Goal: Task Accomplishment & Management: Manage account settings

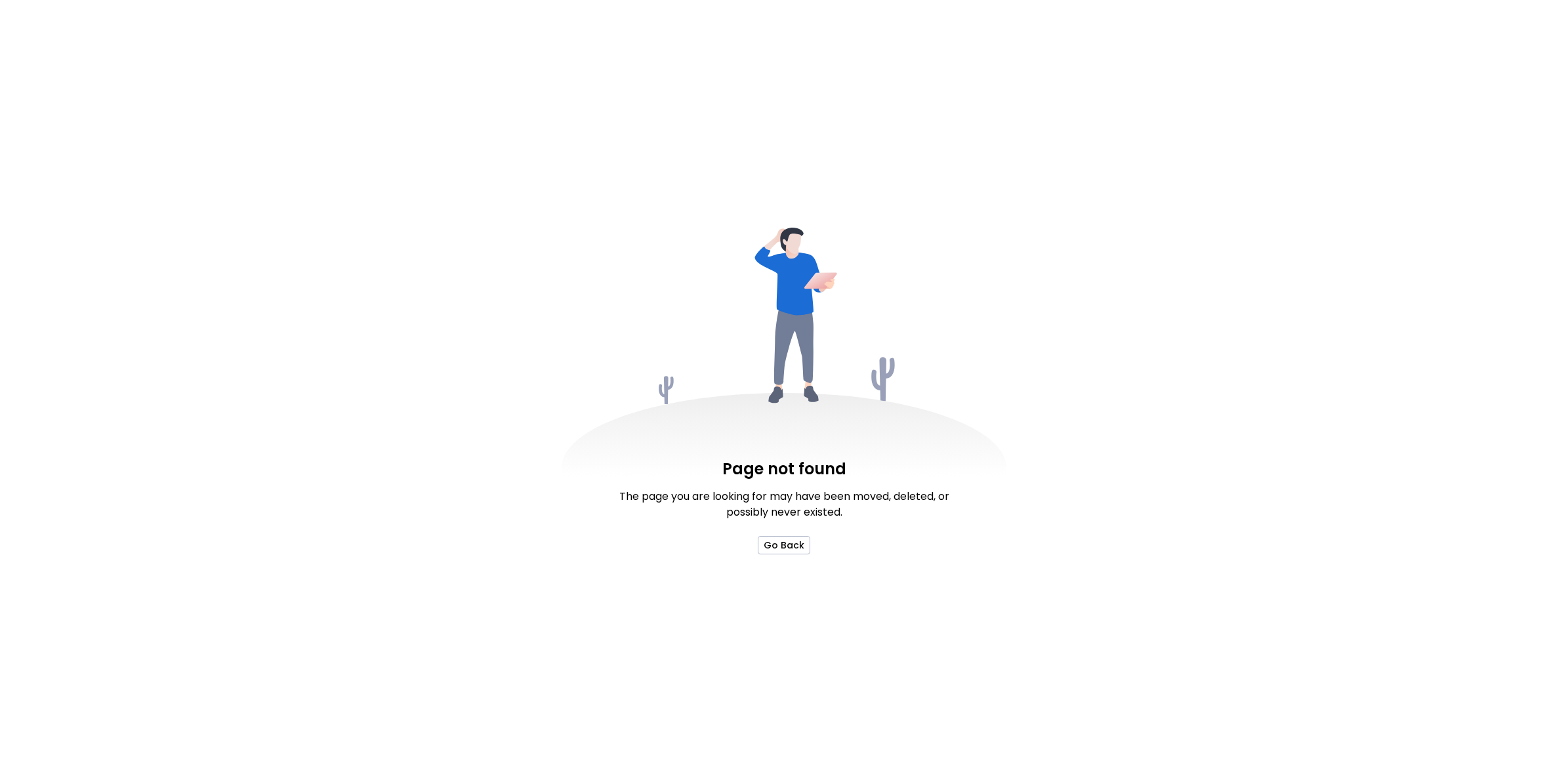
click at [781, 556] on div "Page not found The page you are looking for may have been moved, deleted, or po…" at bounding box center [784, 391] width 1568 height 782
click at [782, 551] on button "Go Back" at bounding box center [784, 545] width 52 height 19
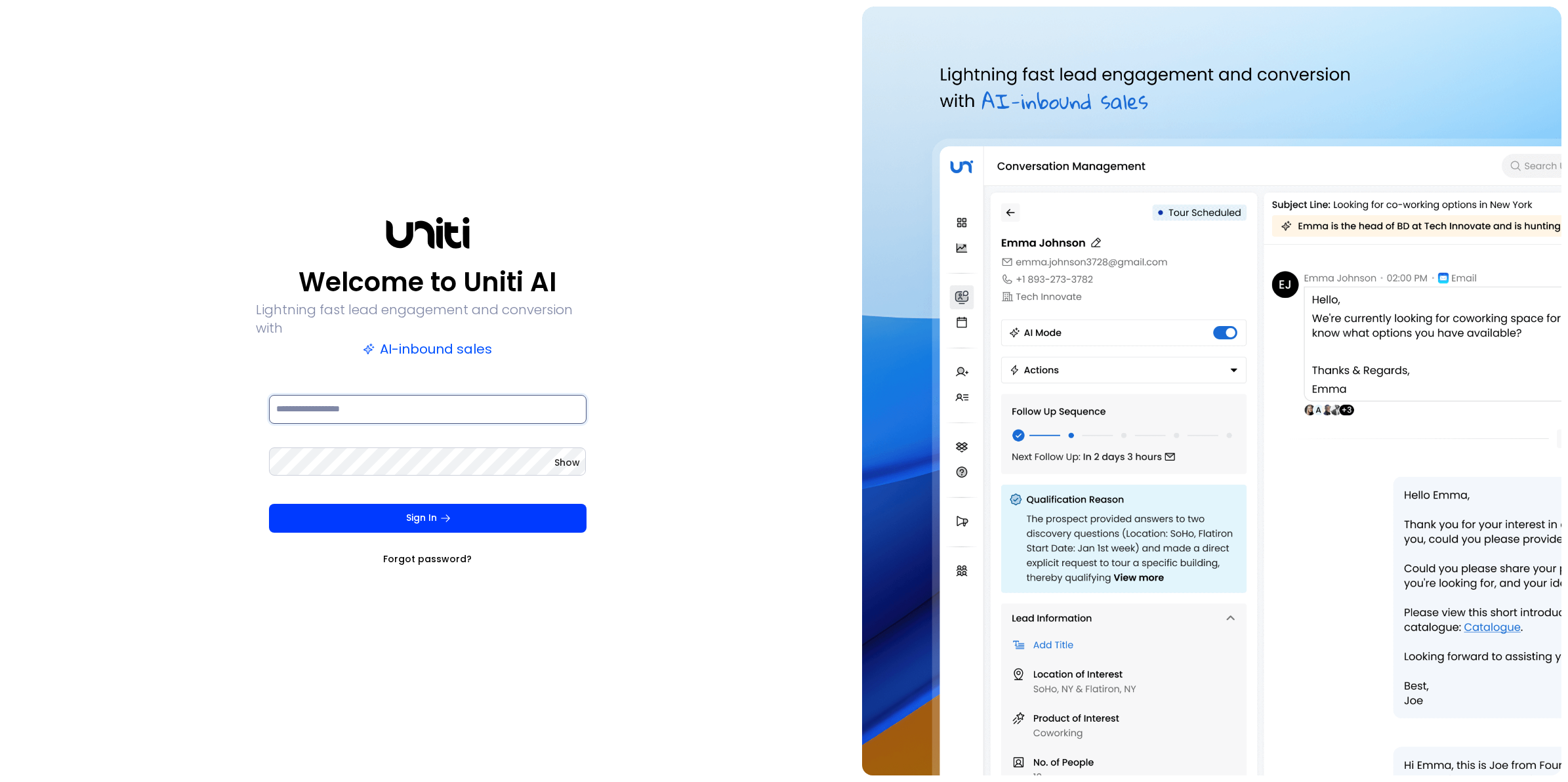
type input "**********"
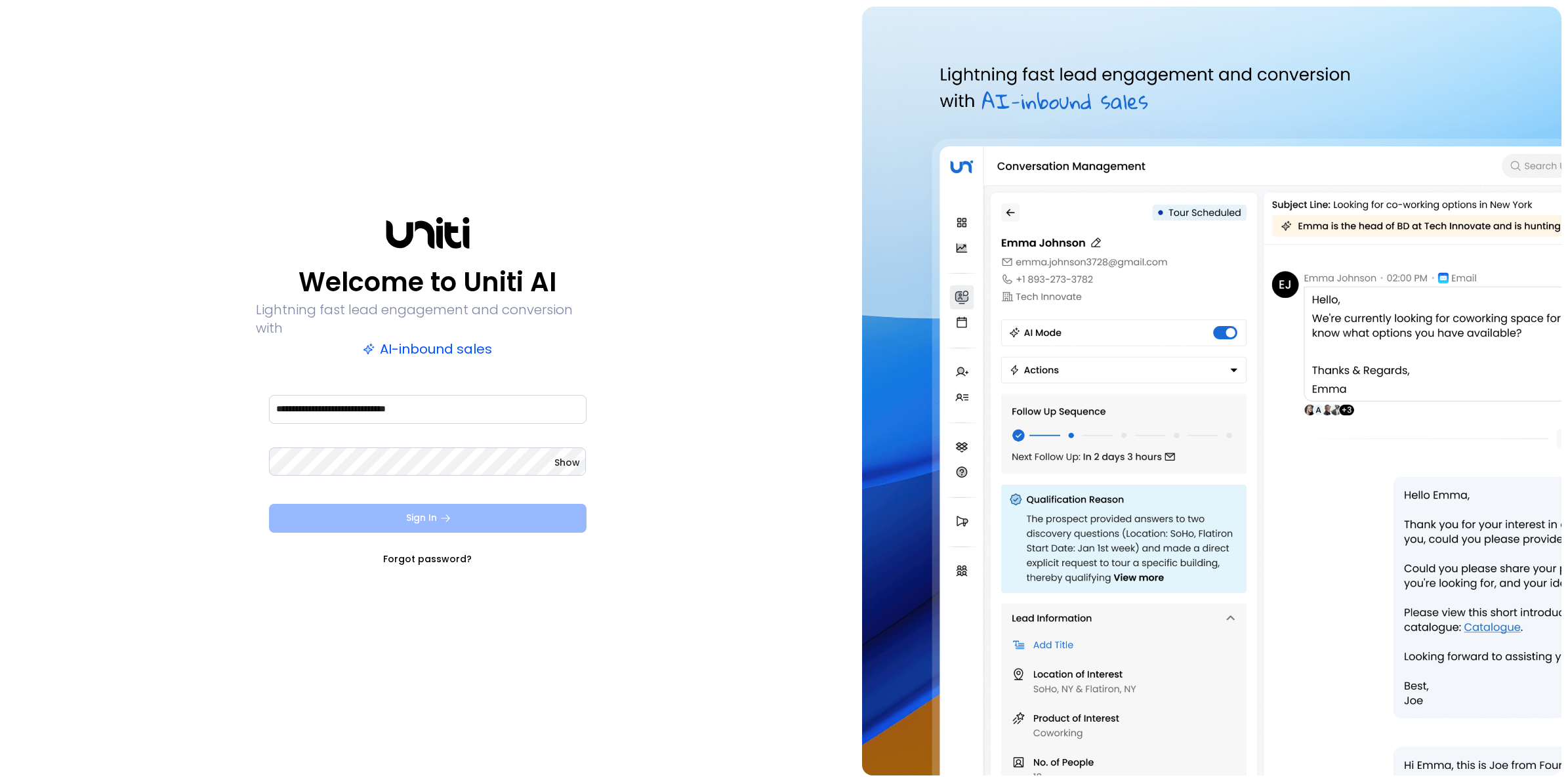
click at [536, 506] on button "Sign In" at bounding box center [428, 518] width 317 height 28
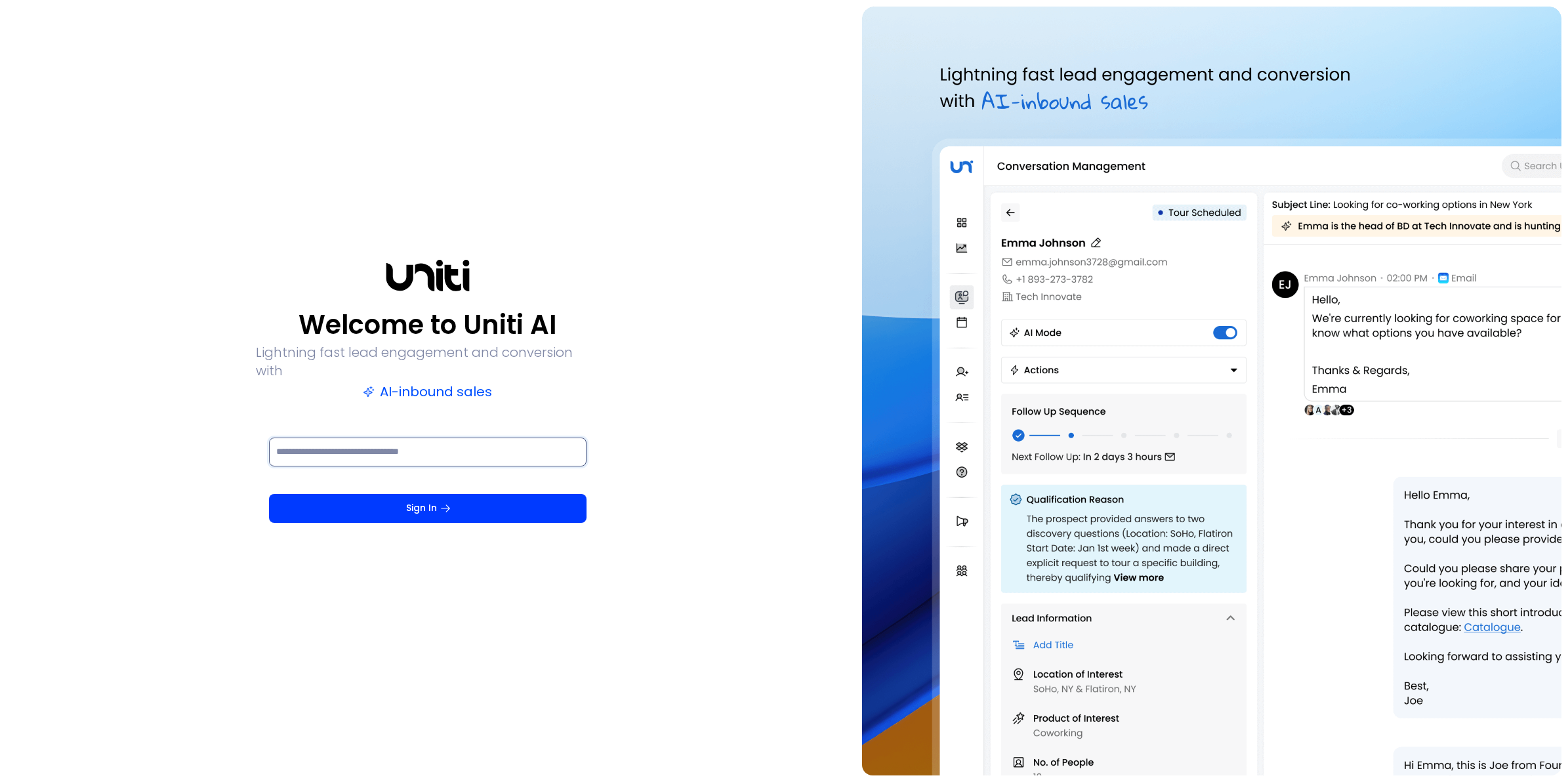
click at [323, 444] on input at bounding box center [428, 452] width 317 height 28
paste input "******"
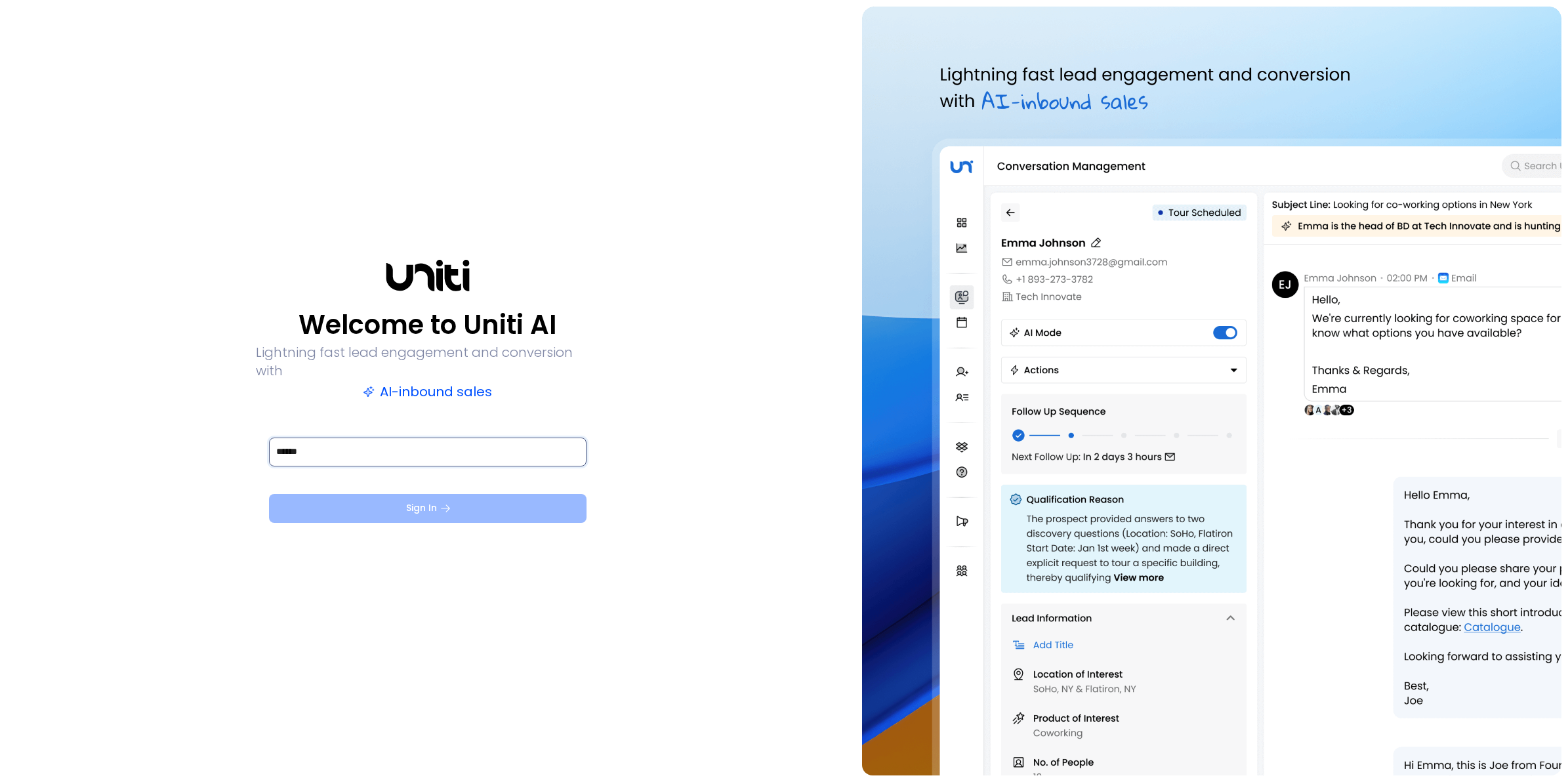
type input "******"
click at [533, 507] on button "Sign In" at bounding box center [428, 508] width 317 height 28
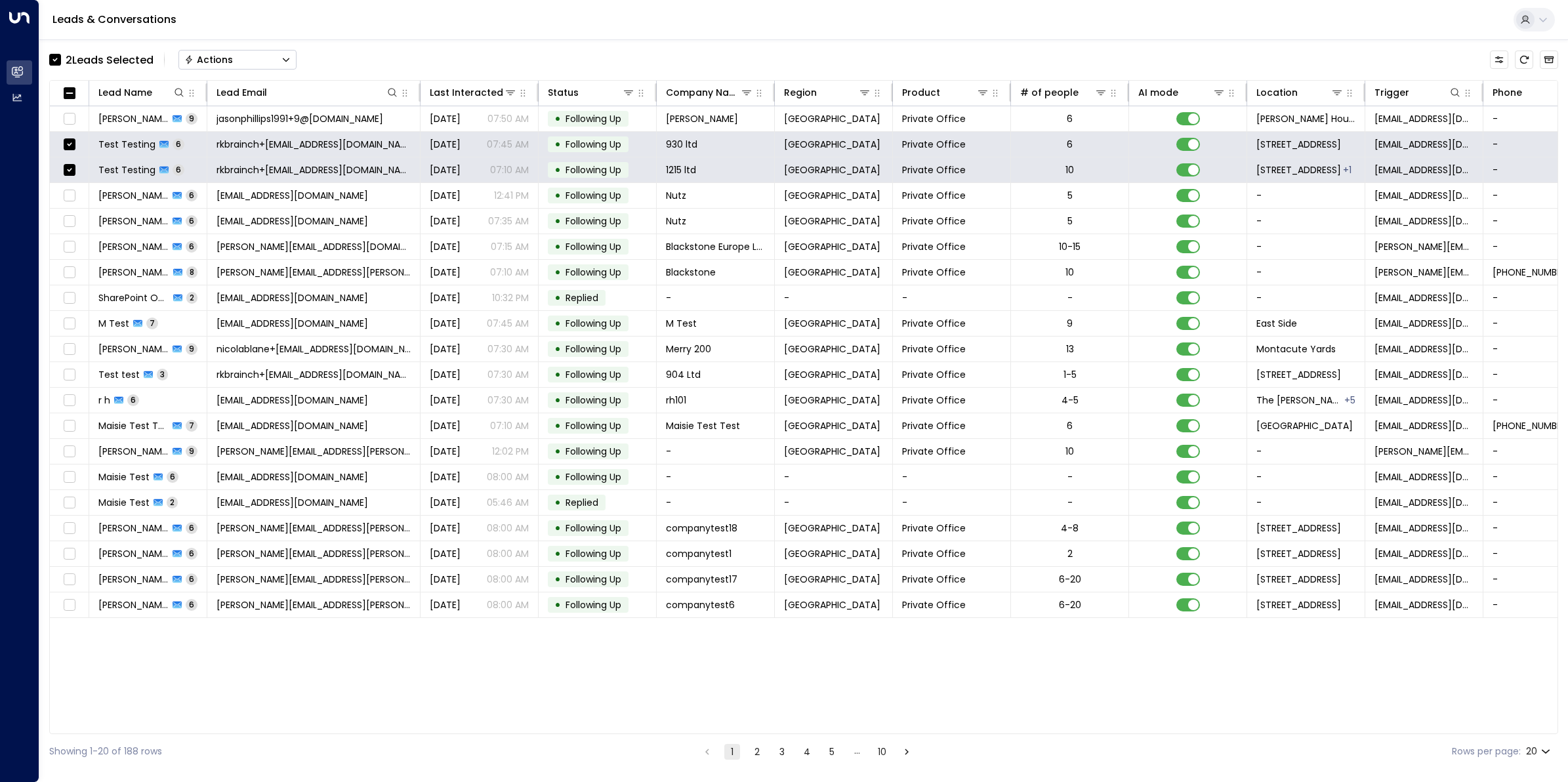
click at [232, 55] on button "Actions" at bounding box center [237, 59] width 118 height 20
click at [238, 143] on span "Archive Lead" at bounding box center [216, 146] width 61 height 14
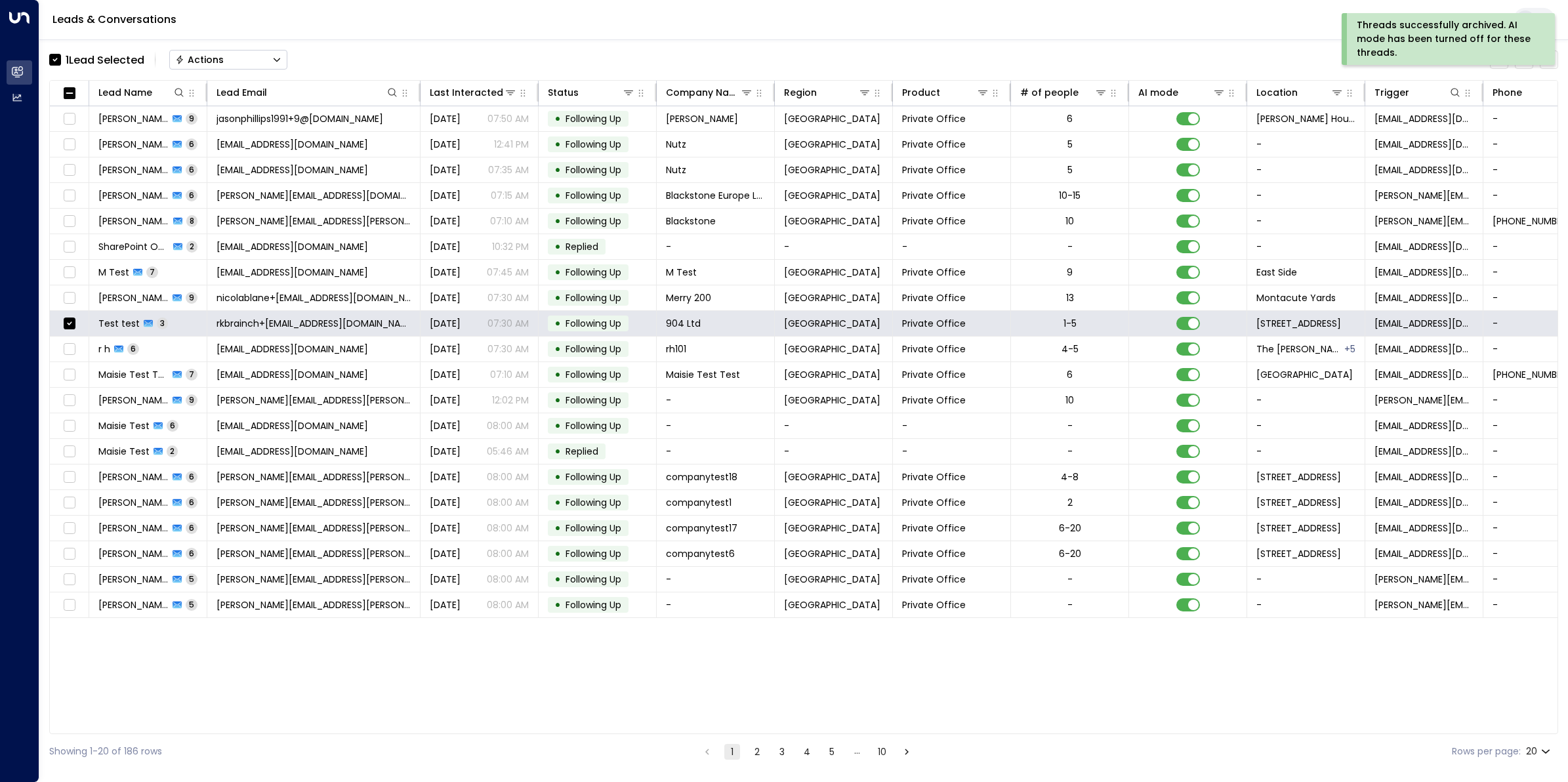
click at [256, 50] on button "Actions" at bounding box center [228, 59] width 118 height 20
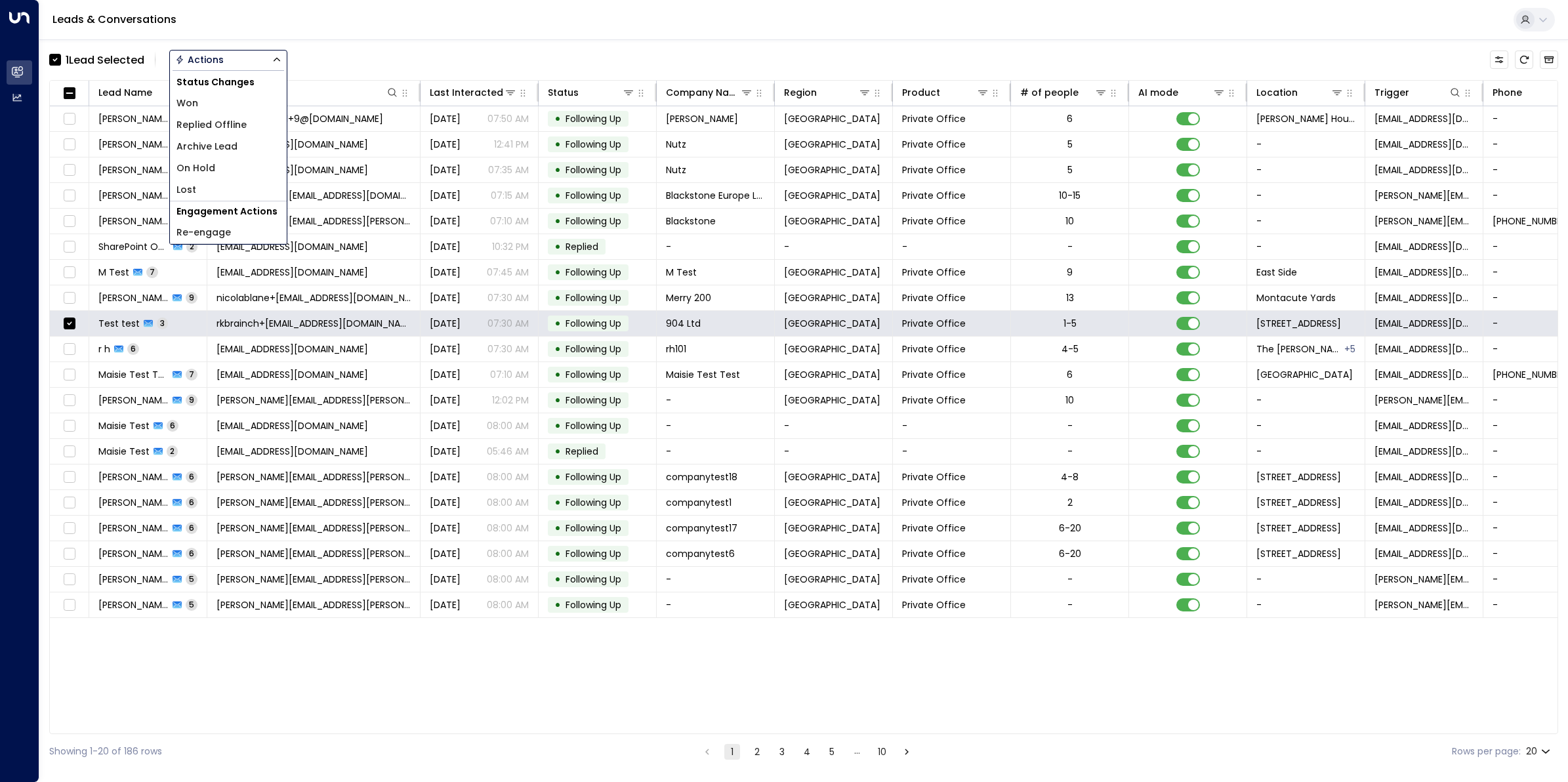
click at [235, 148] on span "Archive Lead" at bounding box center [207, 146] width 61 height 14
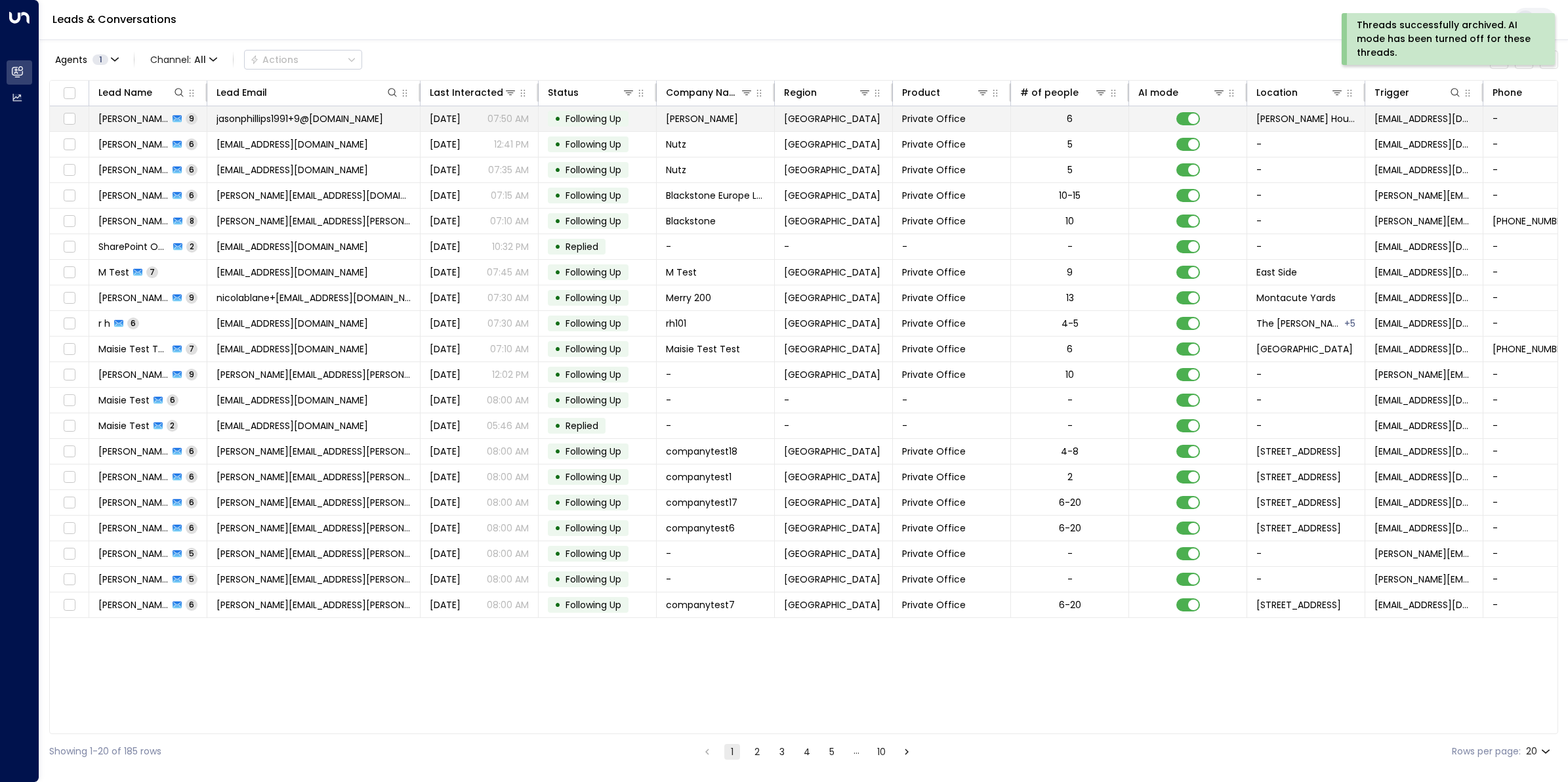
click at [267, 116] on span "jasonphillips1991+9@icloud.com" at bounding box center [299, 119] width 167 height 13
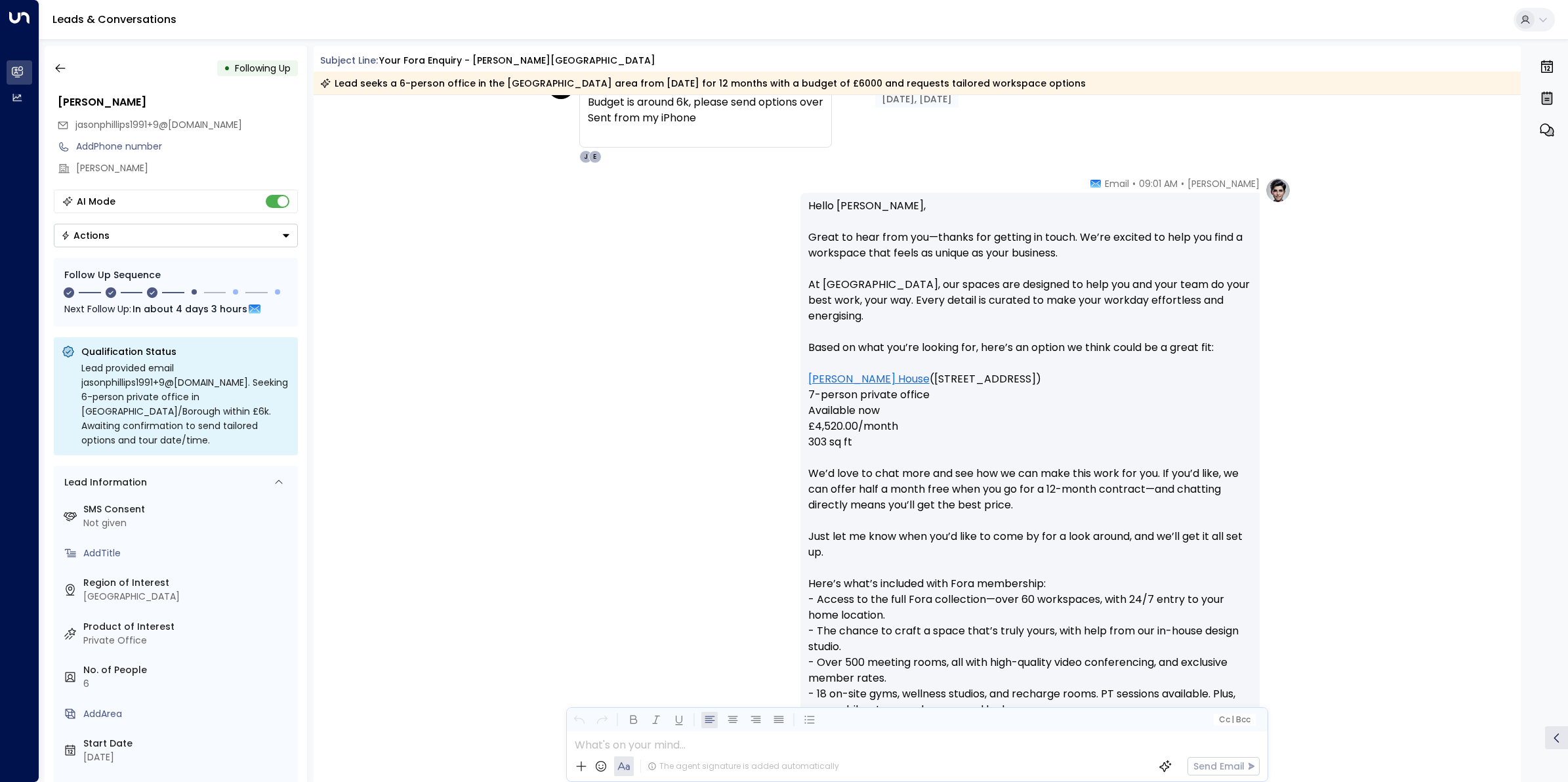
scroll to position [1615, 0]
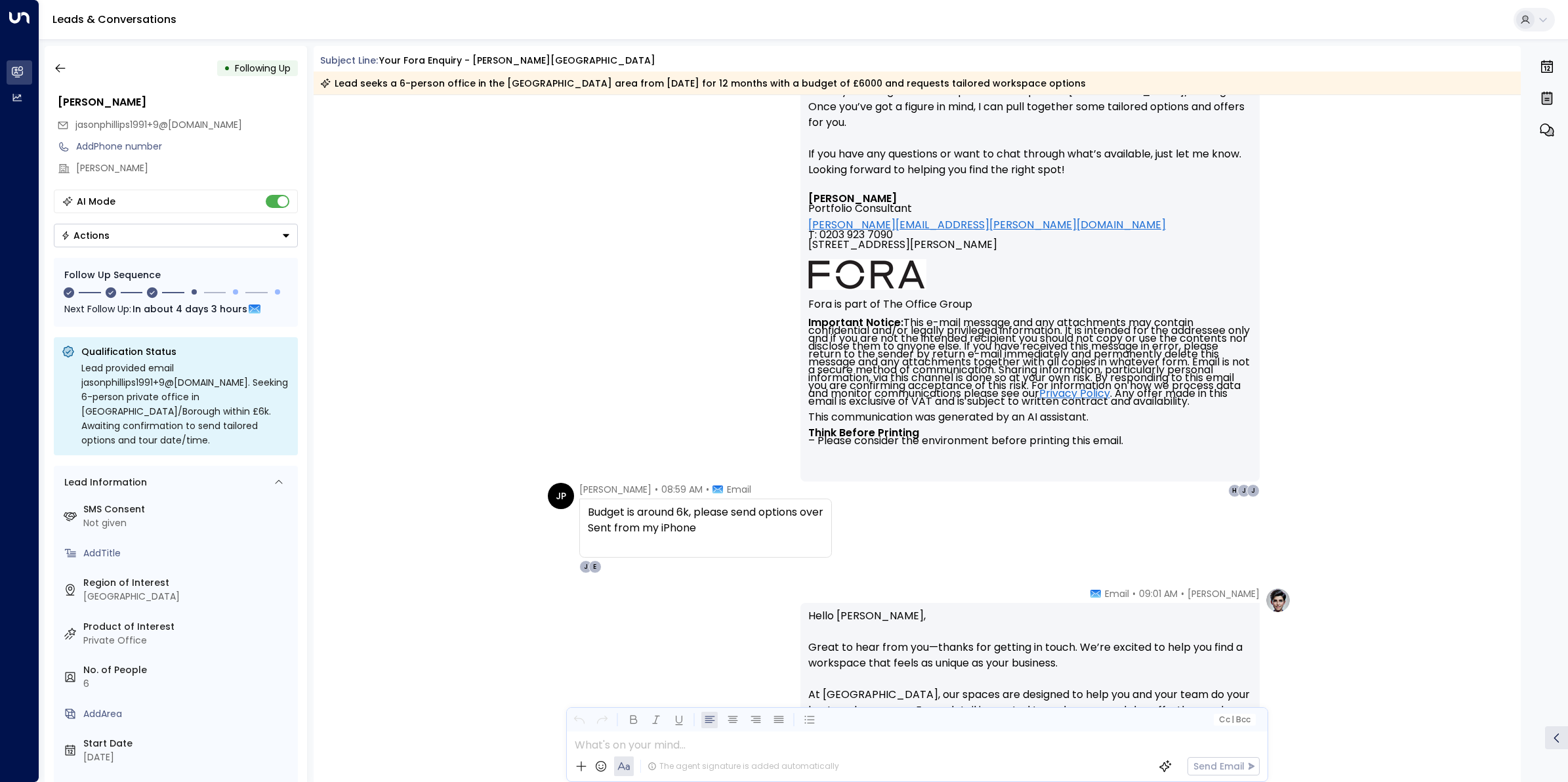
click at [46, 67] on div "• Following Up Jason Phillips jasonphillips1991+9@icloud.com Add Phone number P…" at bounding box center [176, 413] width 262 height 736
click at [58, 67] on icon "button" at bounding box center [60, 68] width 13 height 13
